Goal: Find specific page/section: Find specific page/section

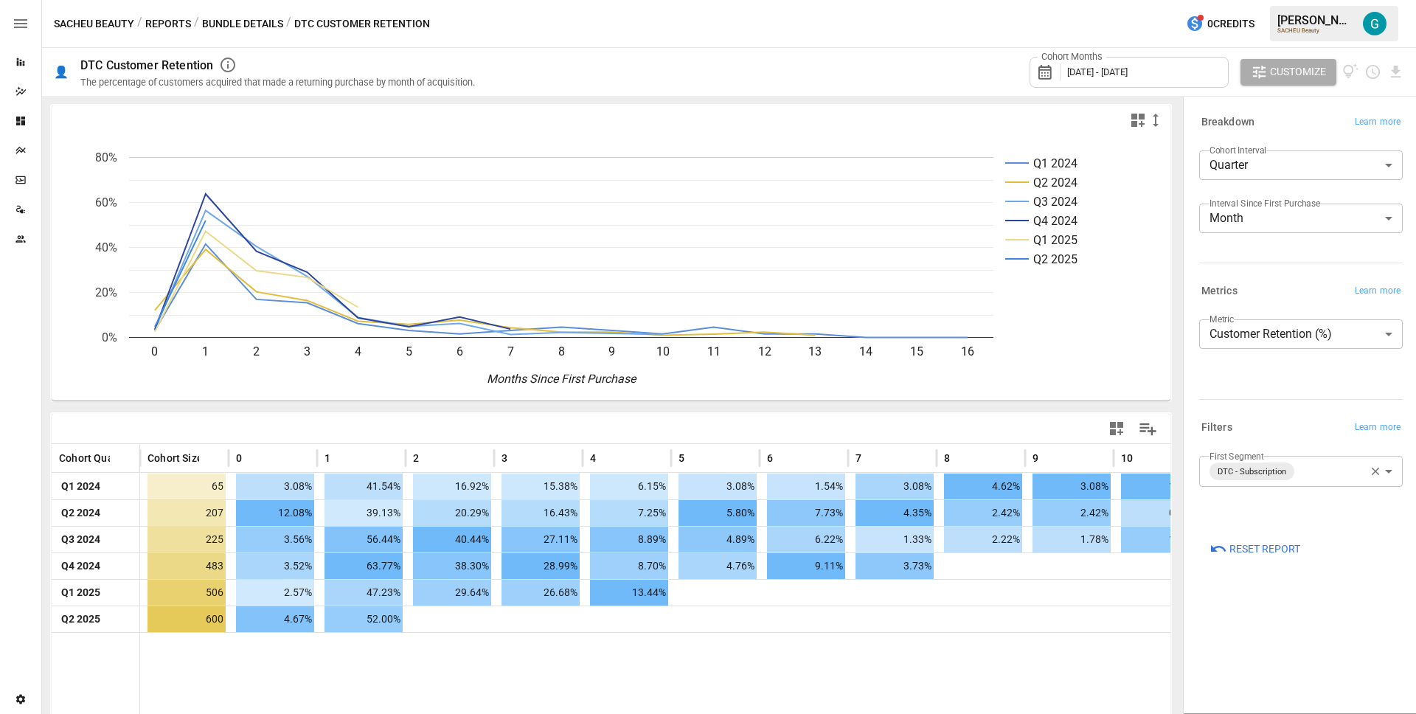
click at [168, 25] on button "Reports" at bounding box center [168, 24] width 46 height 18
